Goal: Transaction & Acquisition: Purchase product/service

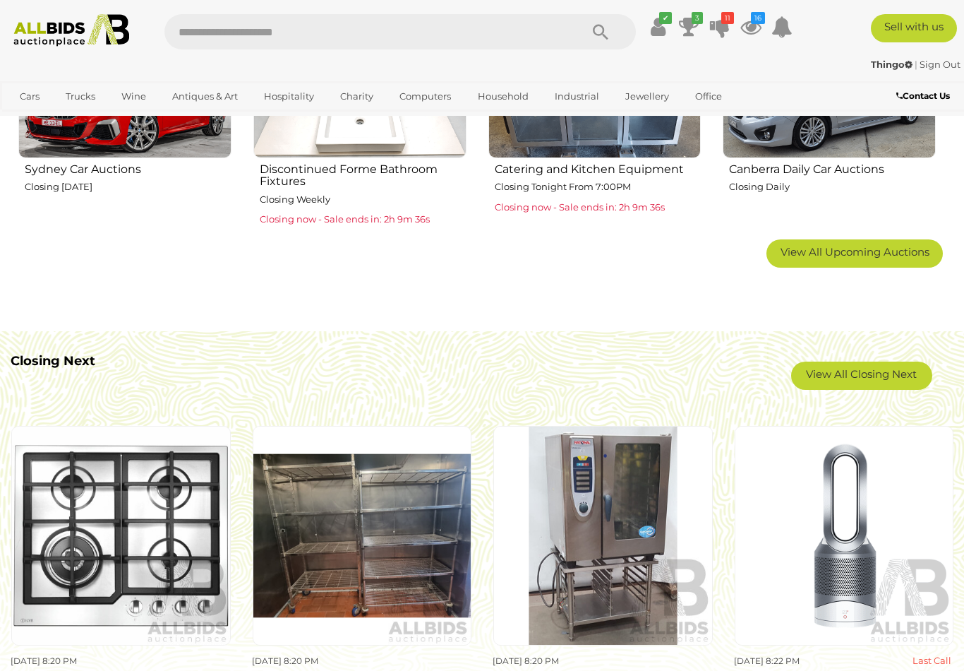
scroll to position [983, 0]
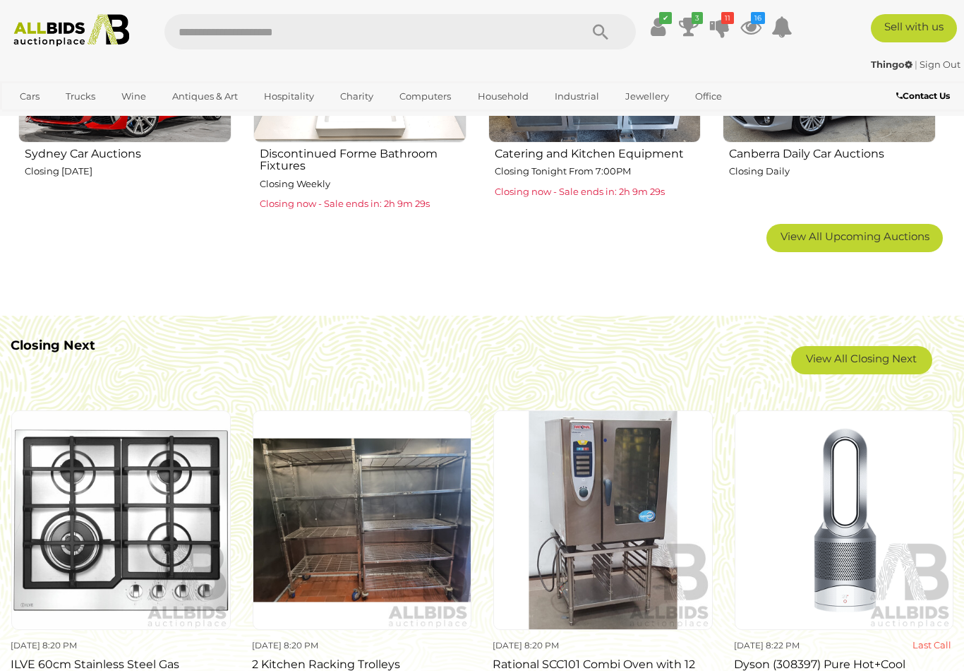
click at [906, 350] on link "View All Closing Next" at bounding box center [861, 360] width 141 height 28
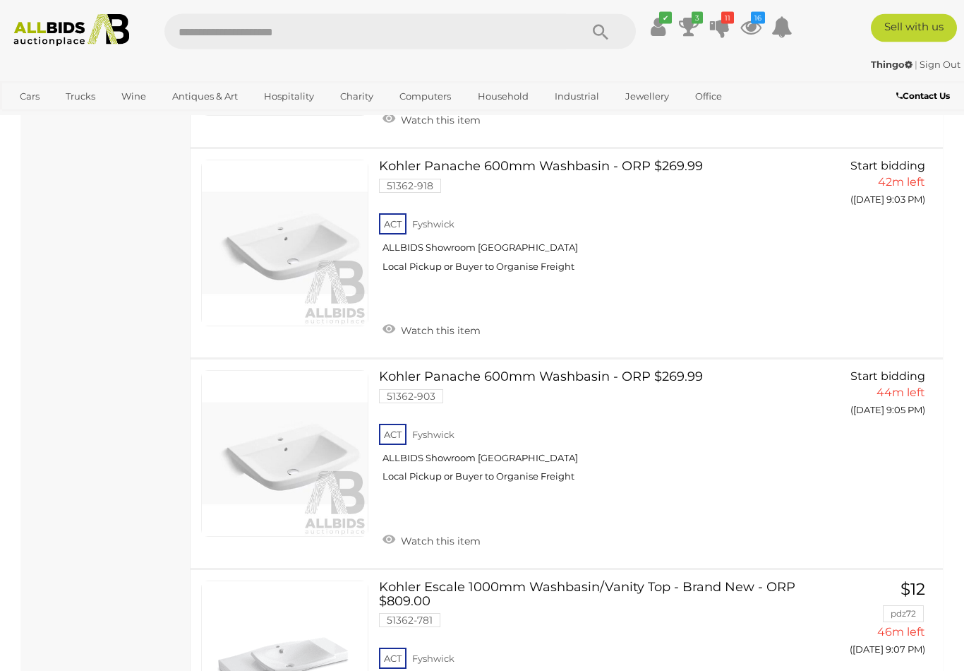
scroll to position [5072, 0]
click at [730, 28] on icon at bounding box center [720, 26] width 20 height 25
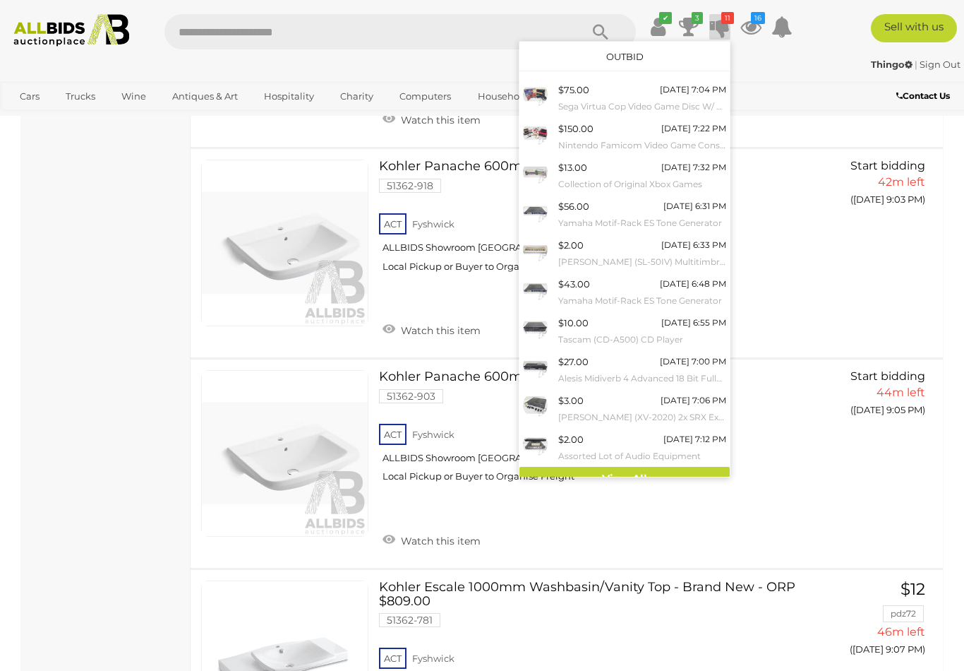
click at [765, 23] on icon "16" at bounding box center [758, 18] width 14 height 12
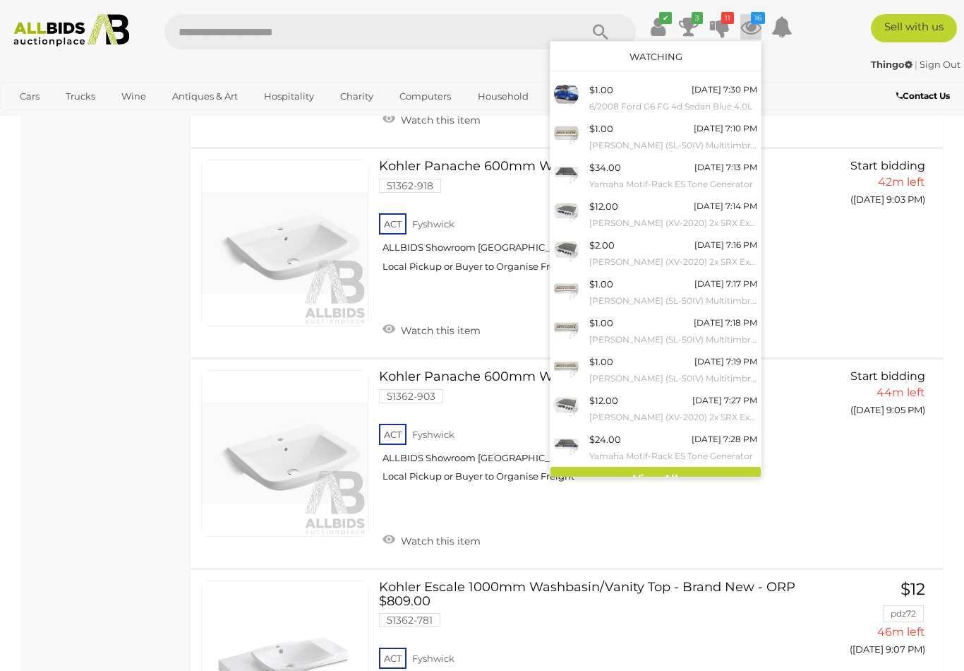
click at [726, 471] on link "View All" at bounding box center [656, 479] width 210 height 25
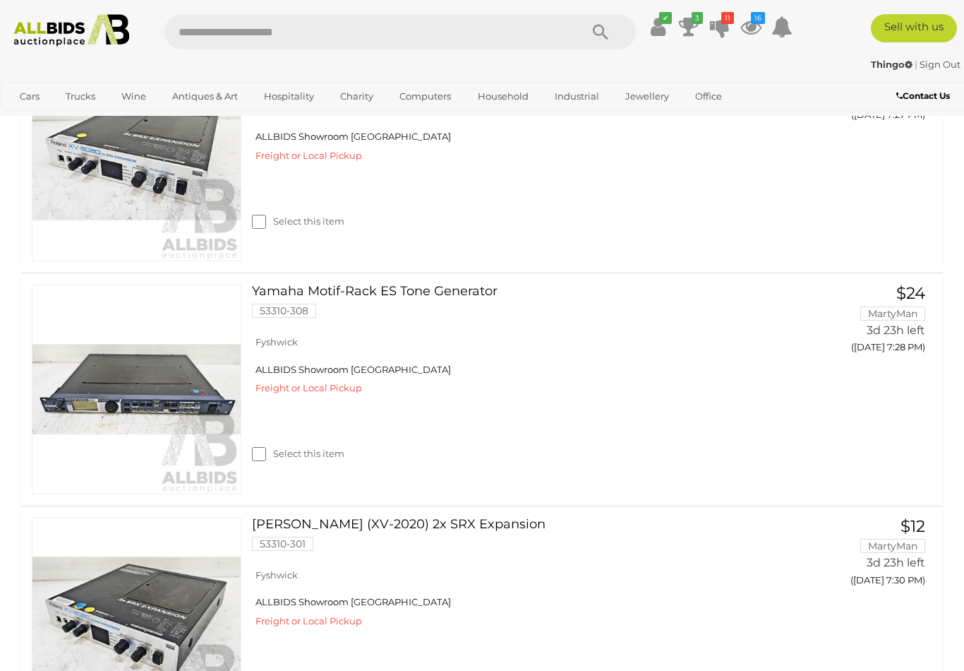
scroll to position [2229, 0]
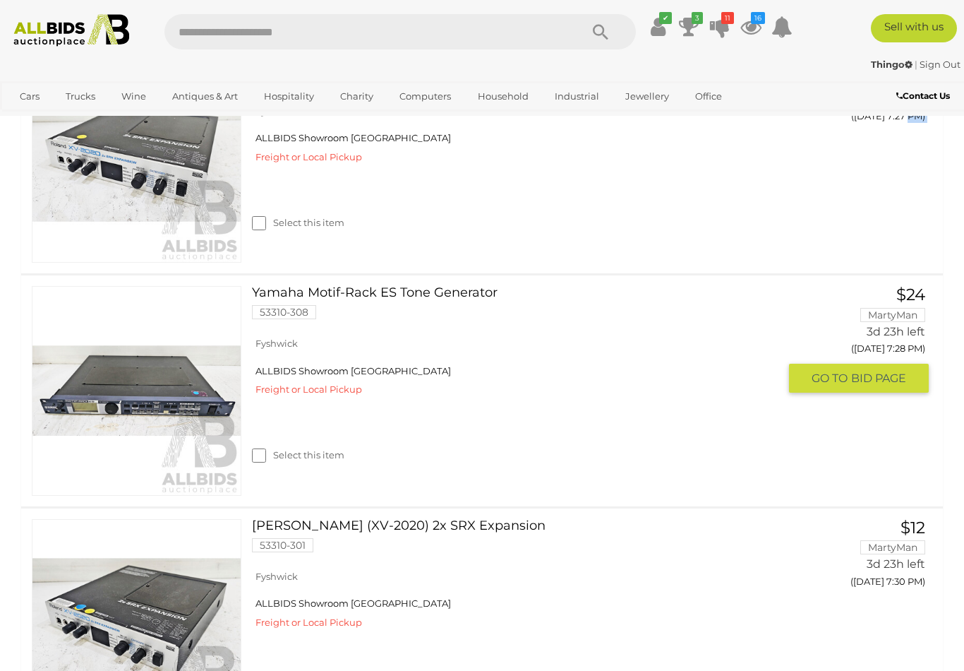
click at [563, 330] on link "Yamaha Motif-Rack ES Tone Generator 53310-308" at bounding box center [521, 308] width 517 height 44
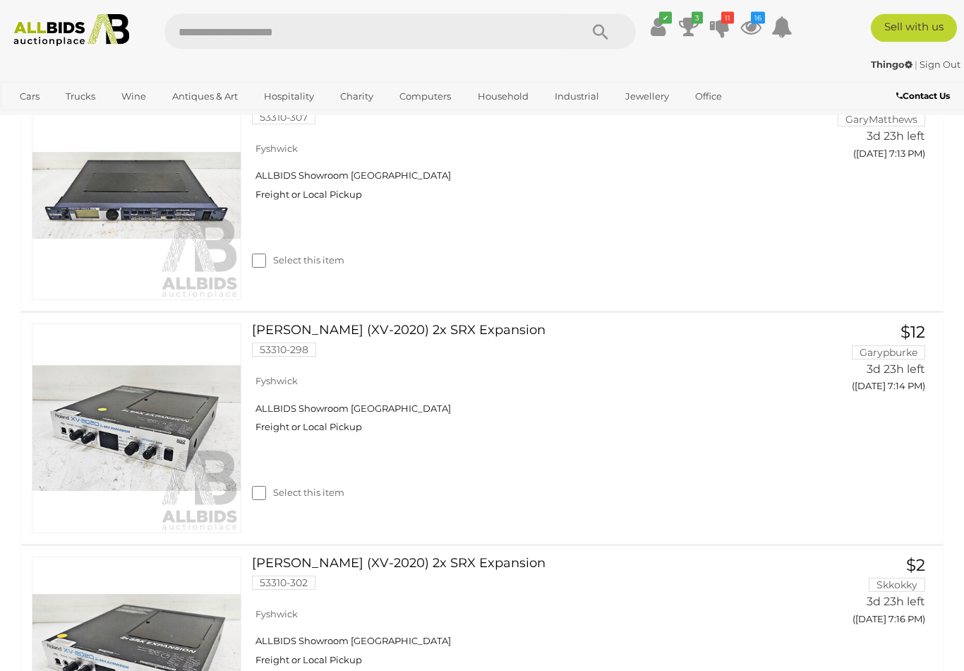
scroll to position [0, 0]
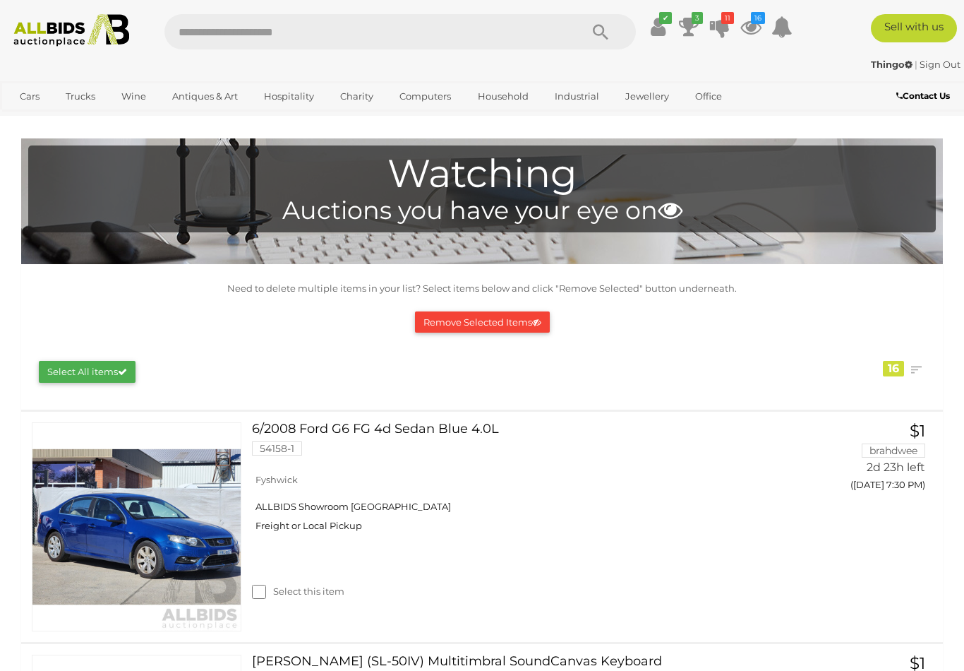
click at [699, 30] on icon at bounding box center [689, 26] width 20 height 25
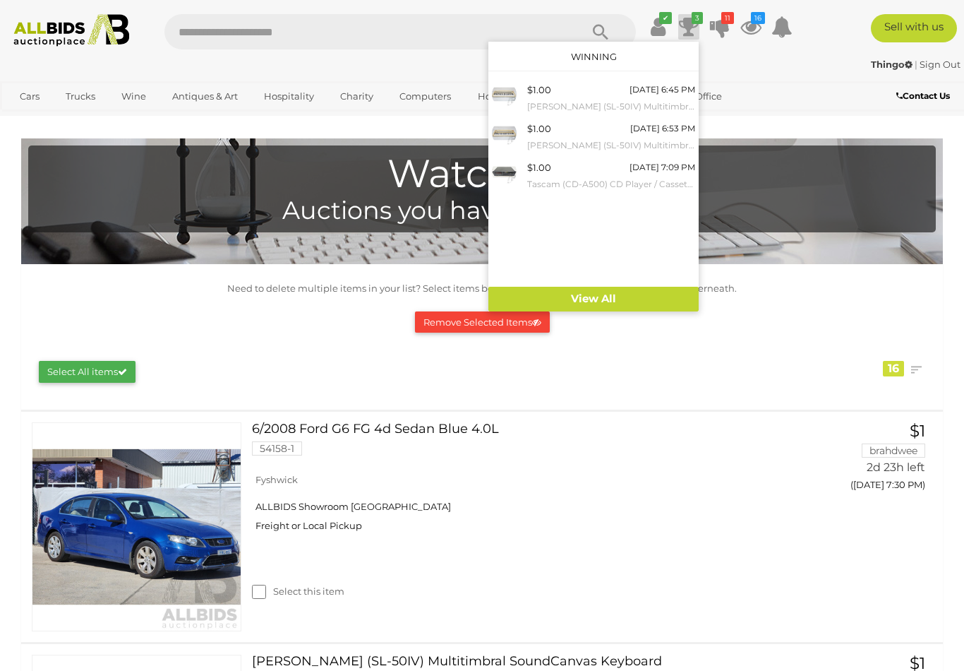
click at [638, 291] on link "View All" at bounding box center [594, 299] width 210 height 25
